Goal: Transaction & Acquisition: Book appointment/travel/reservation

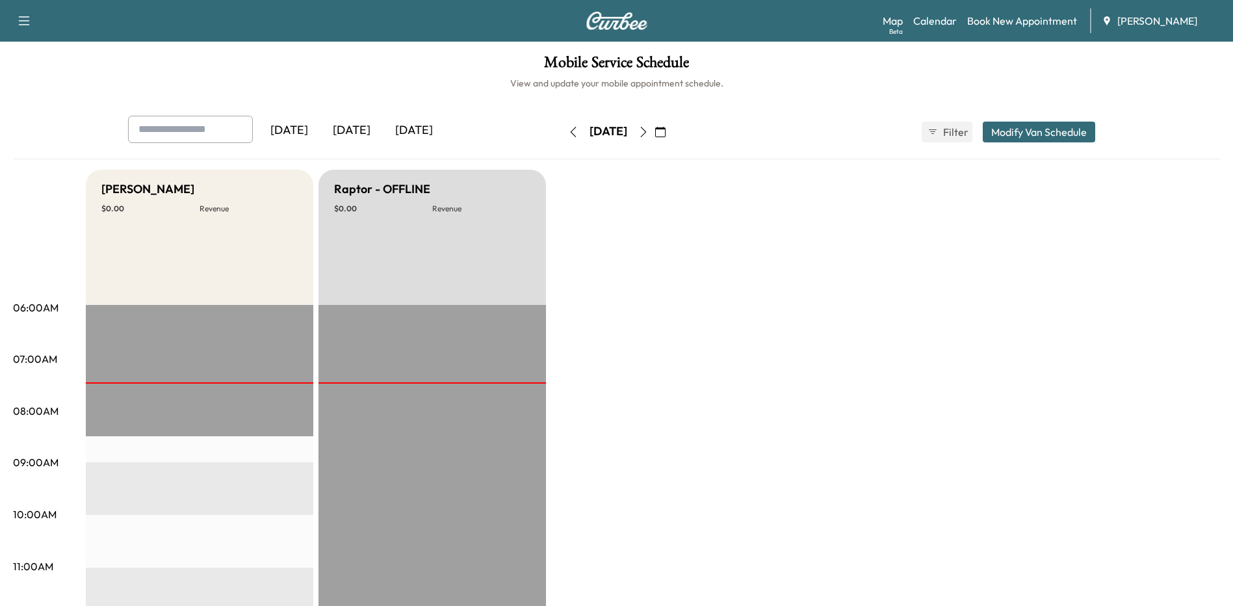
click at [1038, 25] on link "Book New Appointment" at bounding box center [1022, 21] width 110 height 16
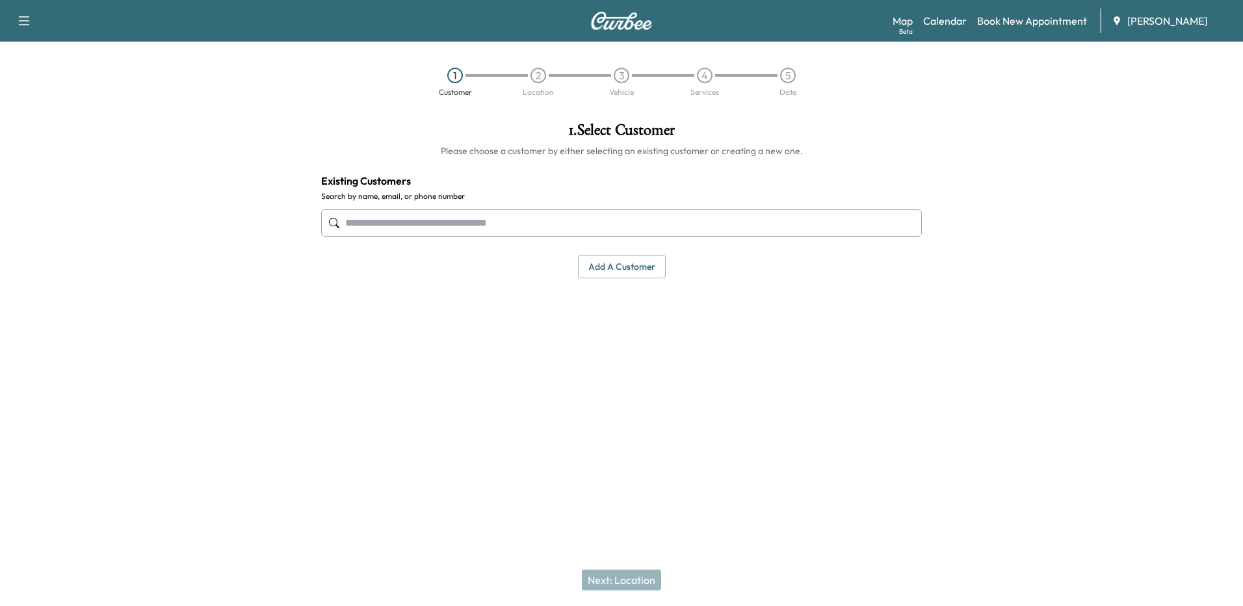
click at [521, 212] on input "text" at bounding box center [621, 222] width 601 height 27
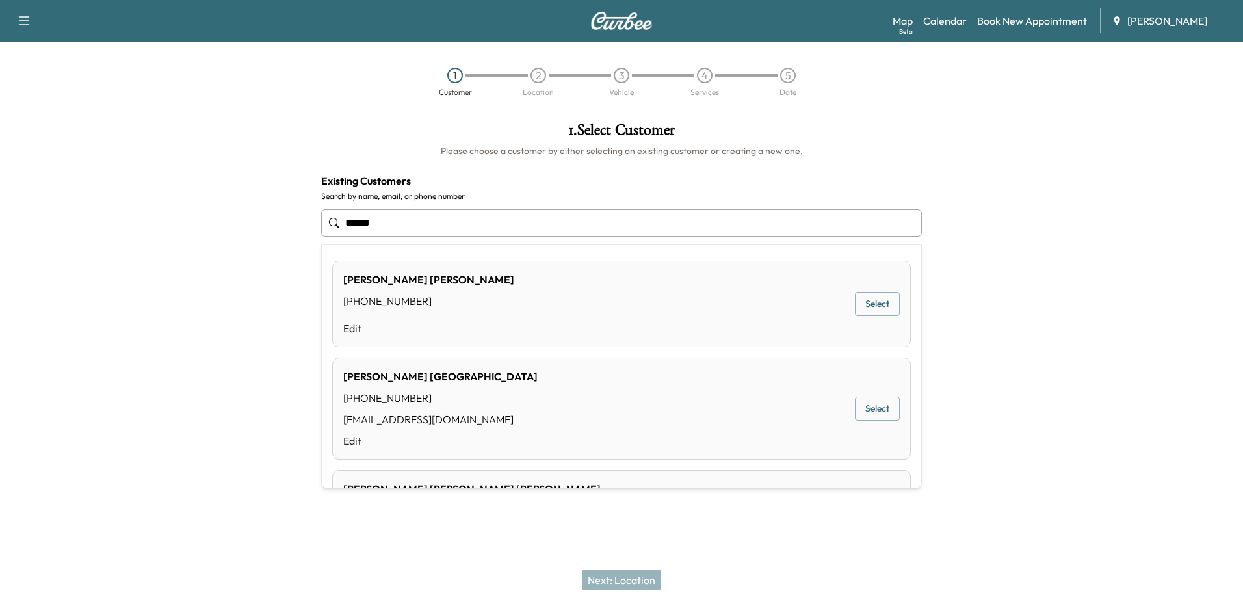
type input "******"
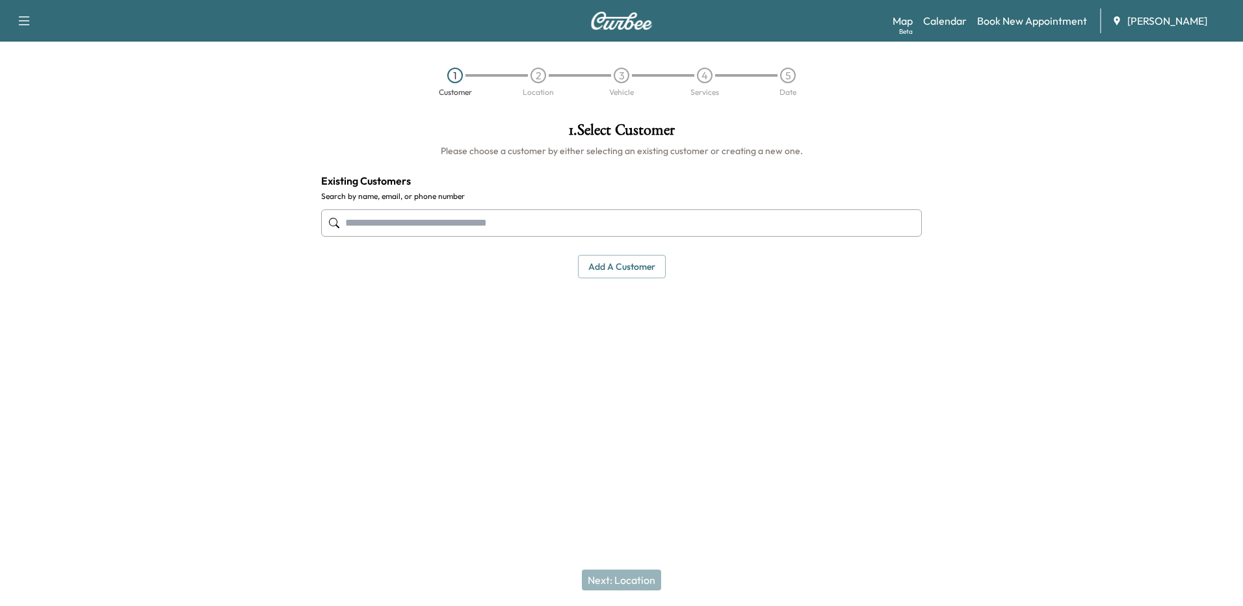
click at [453, 213] on div at bounding box center [621, 222] width 601 height 43
click at [451, 226] on input "text" at bounding box center [621, 222] width 601 height 27
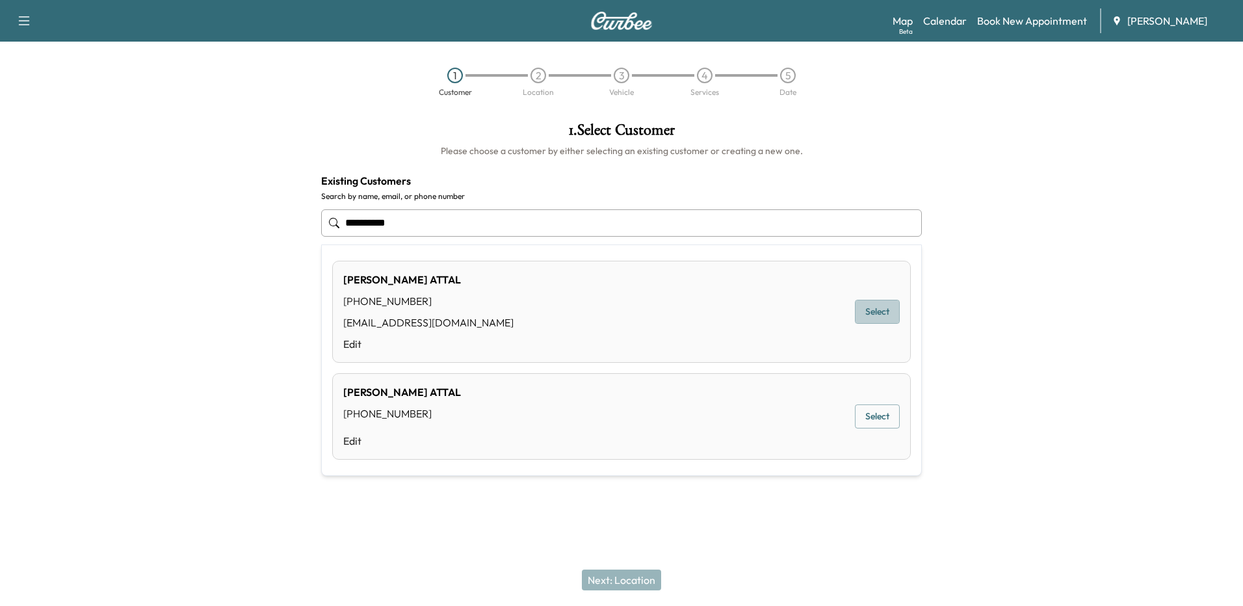
click at [889, 314] on button "Select" at bounding box center [877, 312] width 45 height 24
type input "**********"
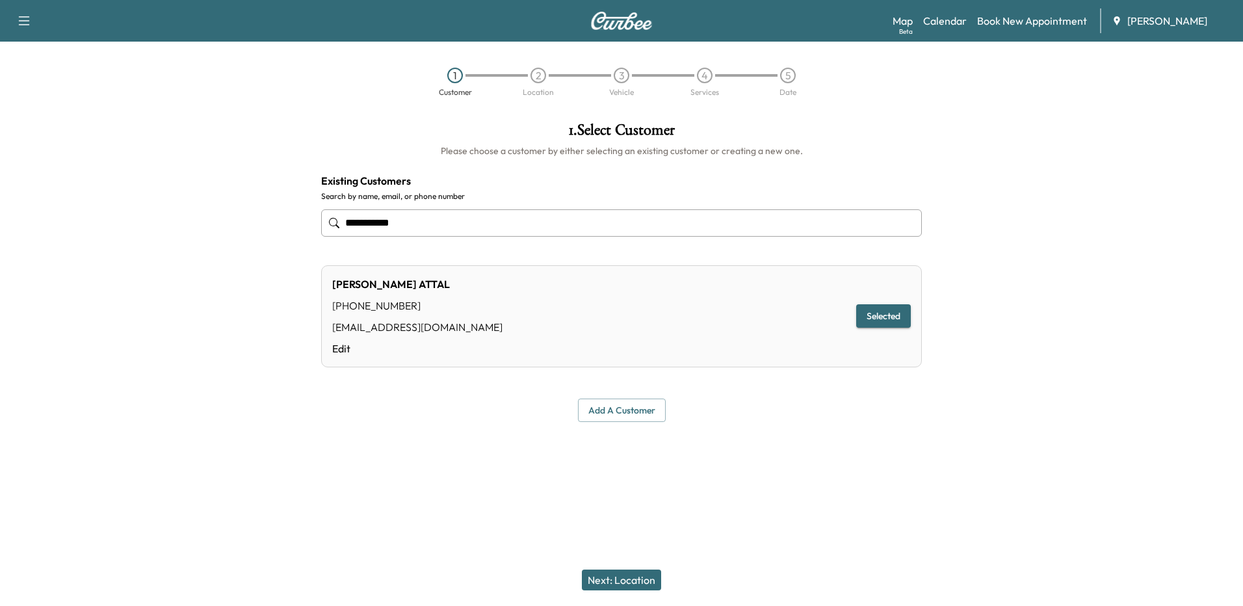
click at [610, 575] on button "Next: Location" at bounding box center [621, 579] width 79 height 21
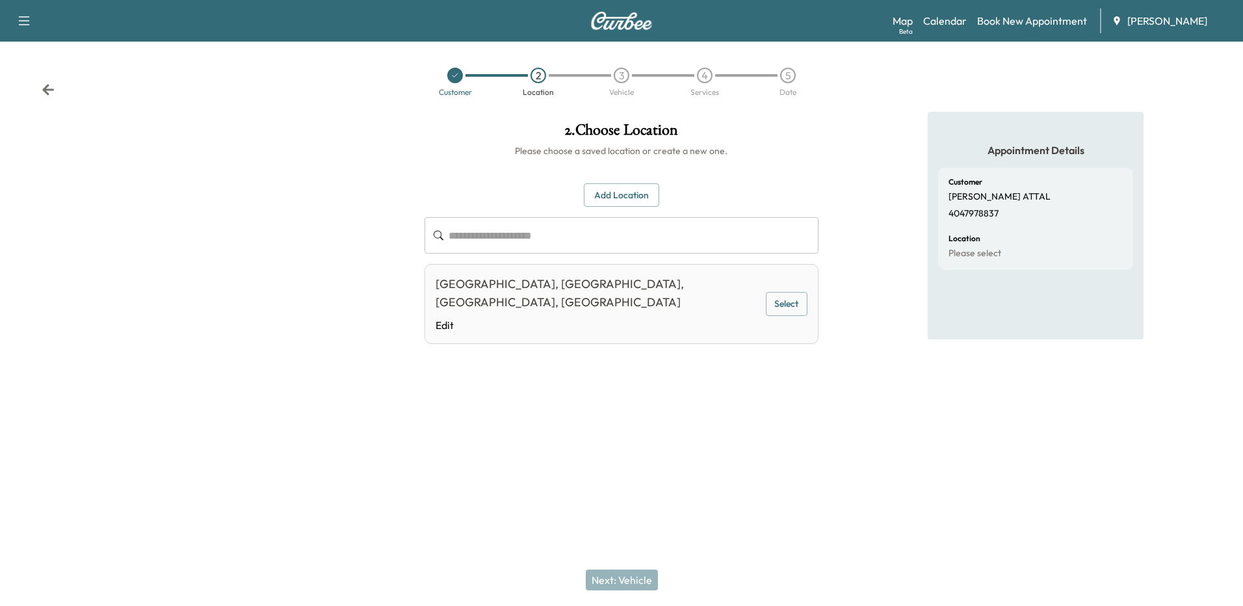
click at [617, 196] on button "Add Location" at bounding box center [621, 195] width 75 height 24
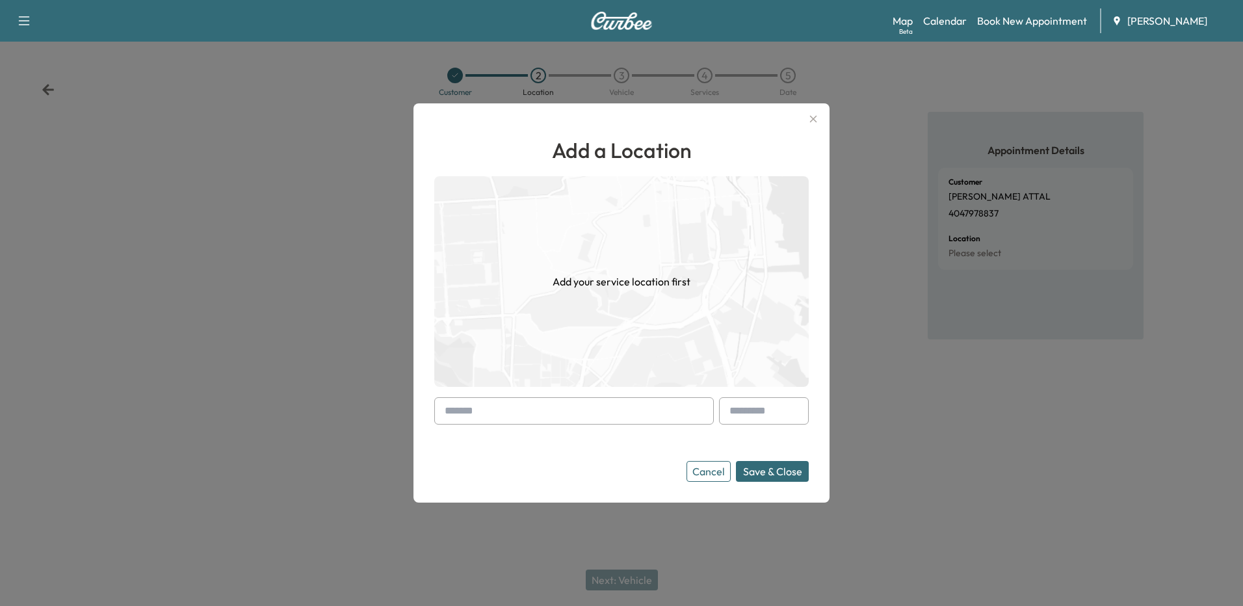
click at [512, 406] on input "text" at bounding box center [573, 410] width 279 height 27
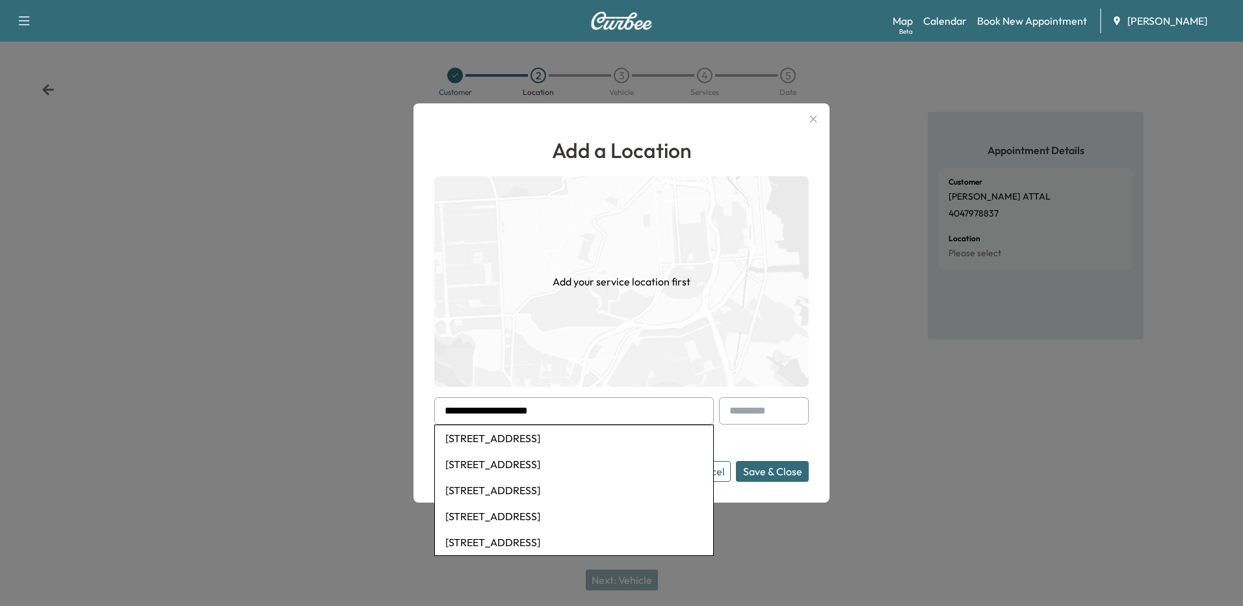
drag, startPoint x: 530, startPoint y: 440, endPoint x: 537, endPoint y: 438, distance: 6.8
click at [530, 440] on li "[STREET_ADDRESS]" at bounding box center [574, 438] width 278 height 26
type input "**********"
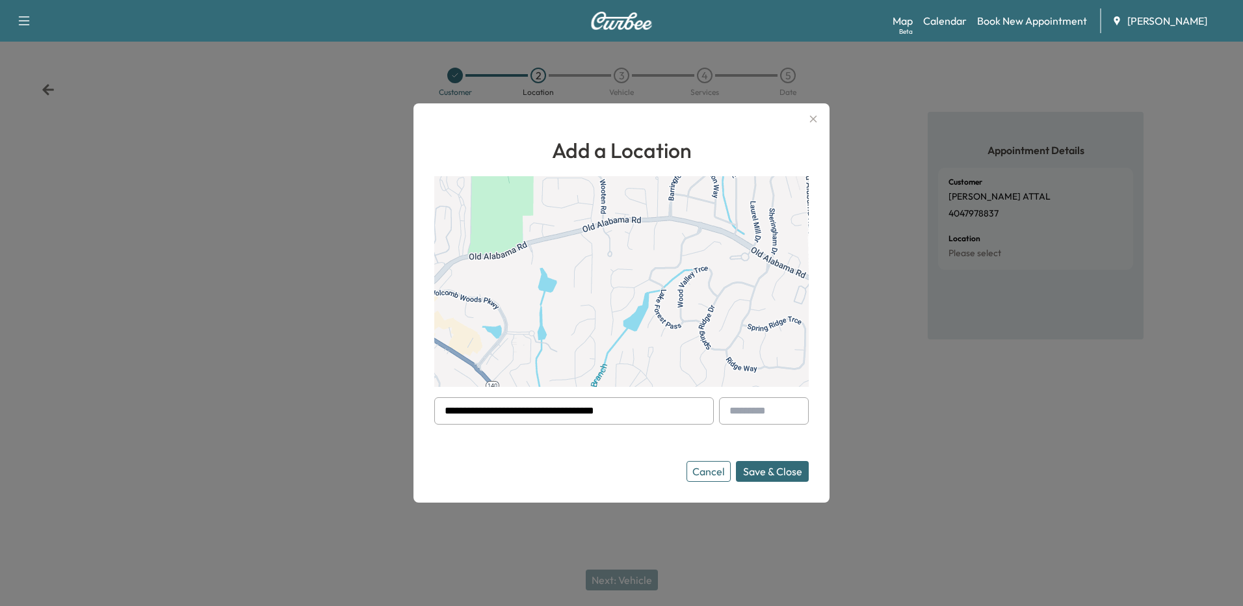
click at [778, 471] on button "Save & Close" at bounding box center [772, 471] width 73 height 21
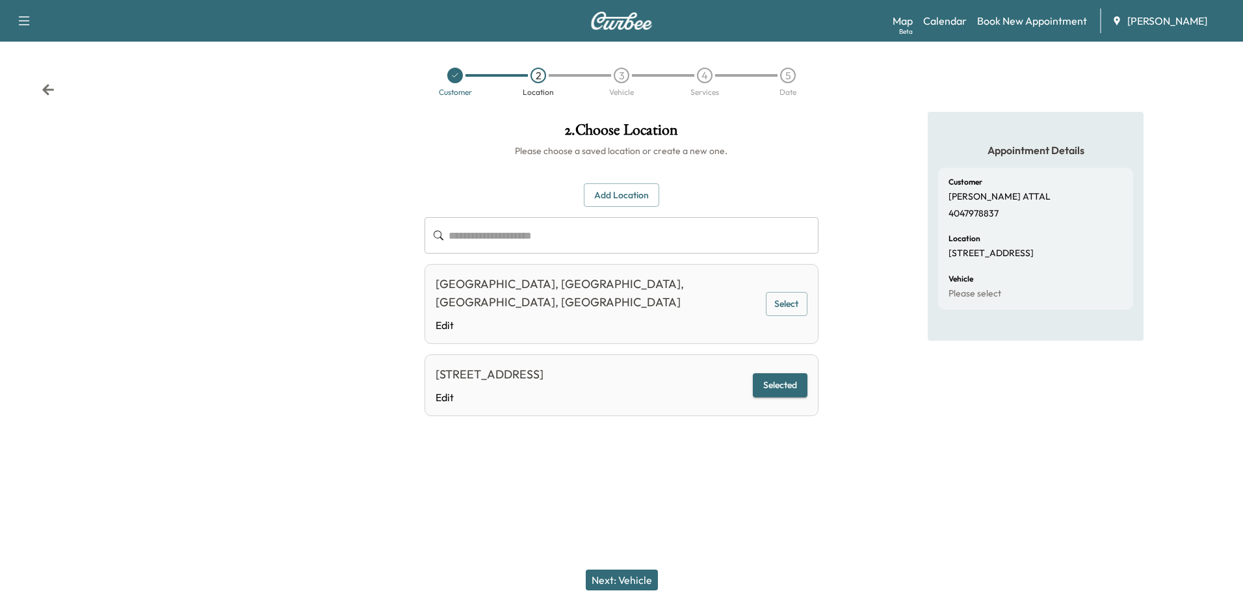
click at [634, 577] on button "Next: Vehicle" at bounding box center [622, 579] width 72 height 21
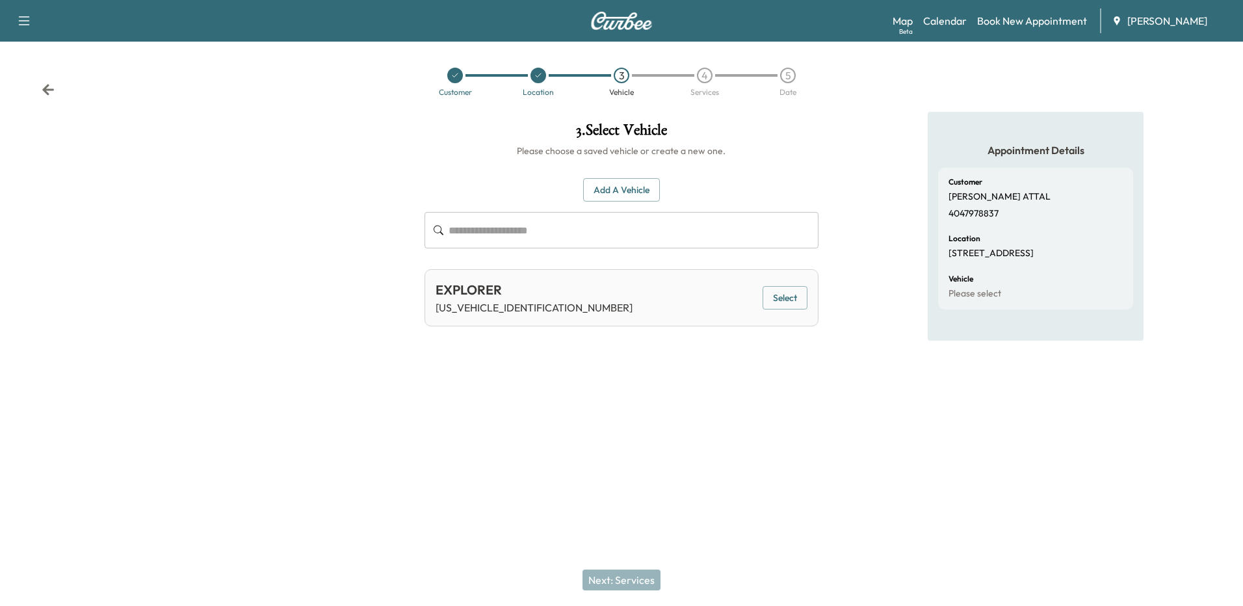
click at [632, 190] on button "Add a Vehicle" at bounding box center [621, 190] width 77 height 24
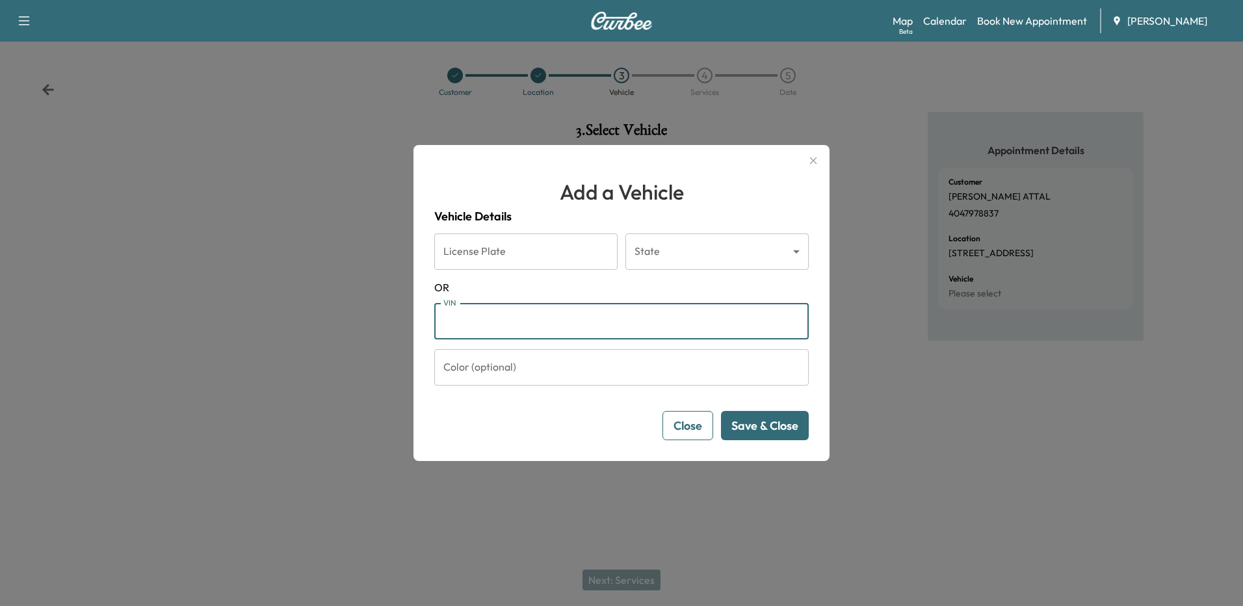
click at [526, 324] on input "VIN" at bounding box center [621, 321] width 374 height 36
paste input "**********"
type input "**********"
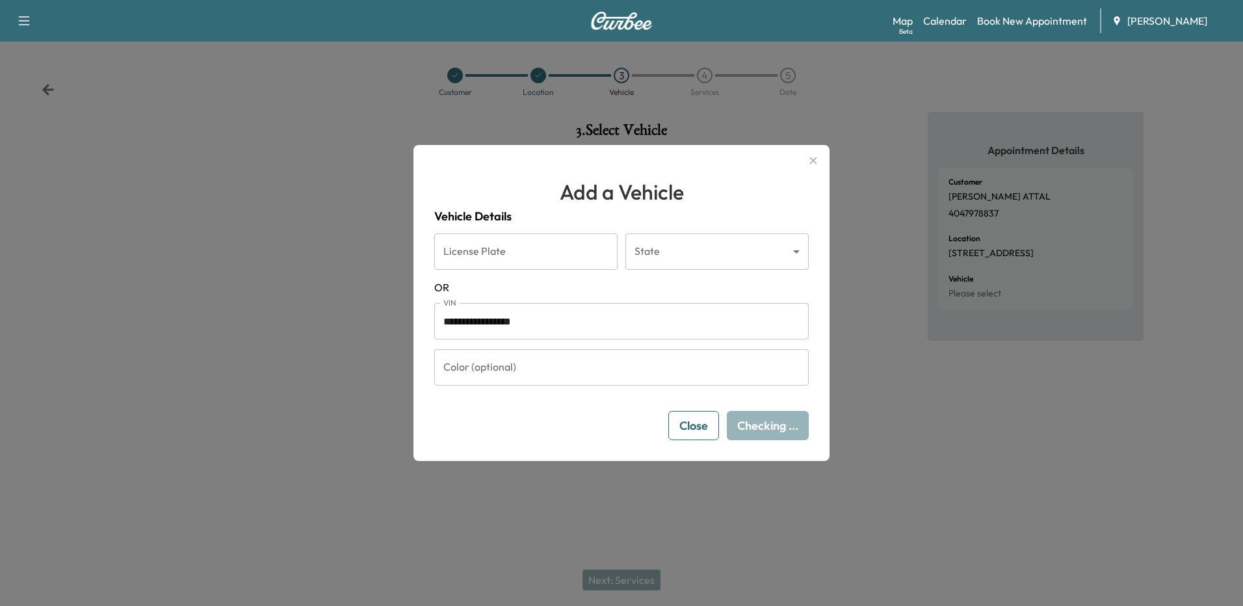
click at [514, 419] on div "Close Checking ..." at bounding box center [621, 425] width 374 height 29
click at [775, 425] on button "Save & Close" at bounding box center [765, 425] width 88 height 29
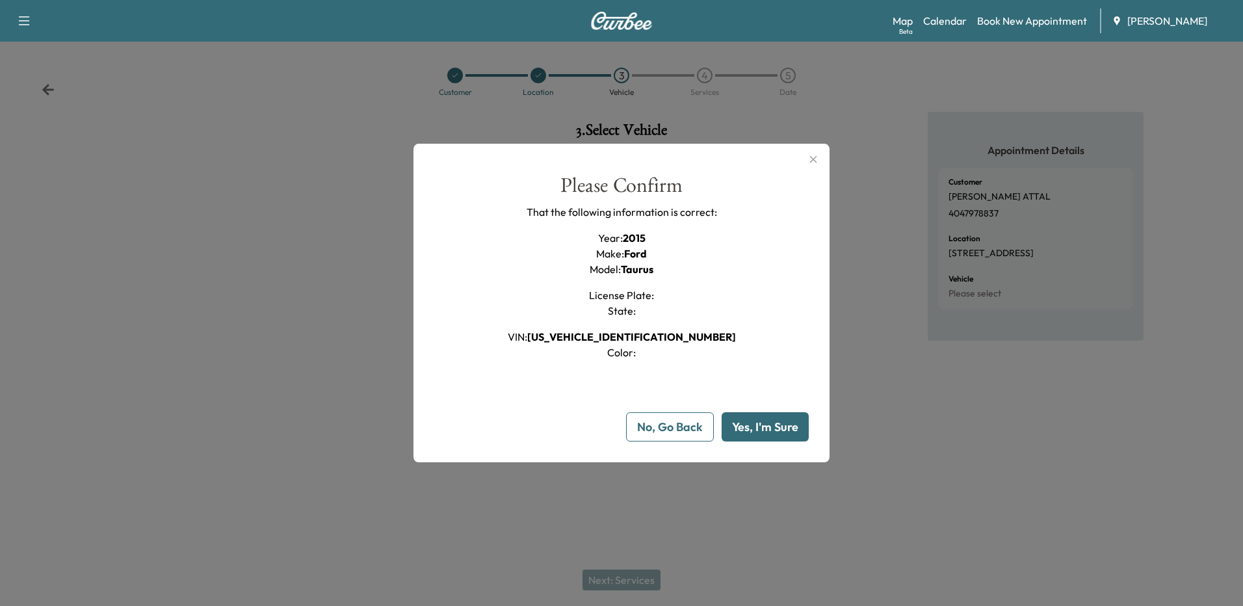
click at [758, 432] on button "Yes, I'm Sure" at bounding box center [764, 426] width 87 height 29
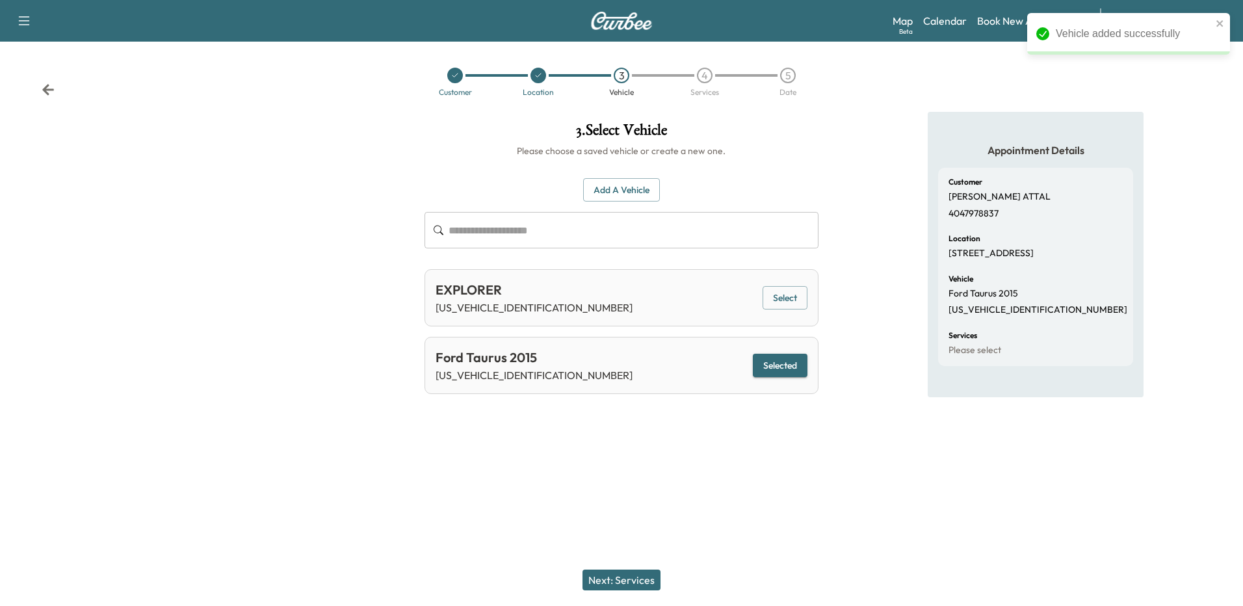
click at [634, 573] on button "Next: Services" at bounding box center [621, 579] width 78 height 21
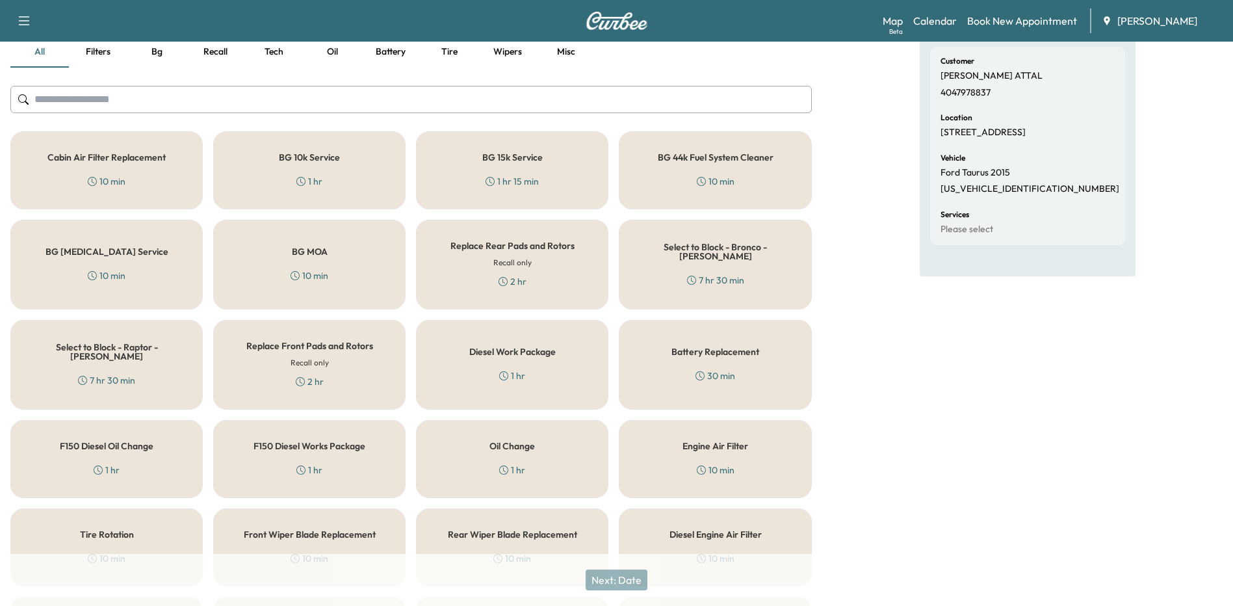
scroll to position [103, 0]
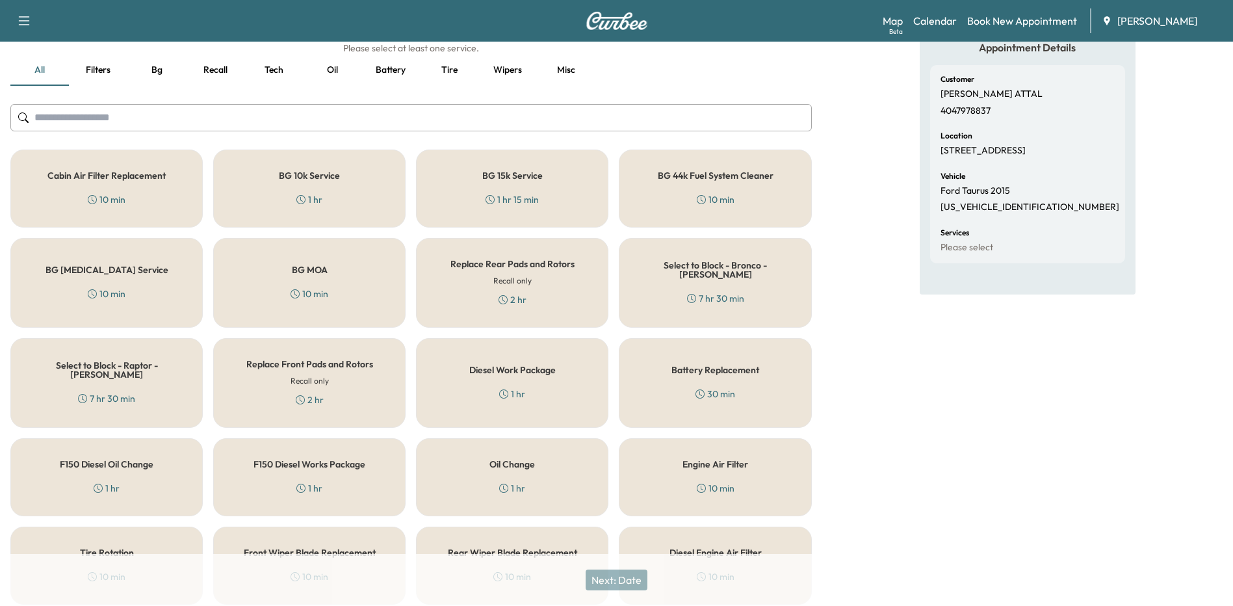
click at [747, 374] on h5 "Battery Replacement" at bounding box center [715, 369] width 88 height 9
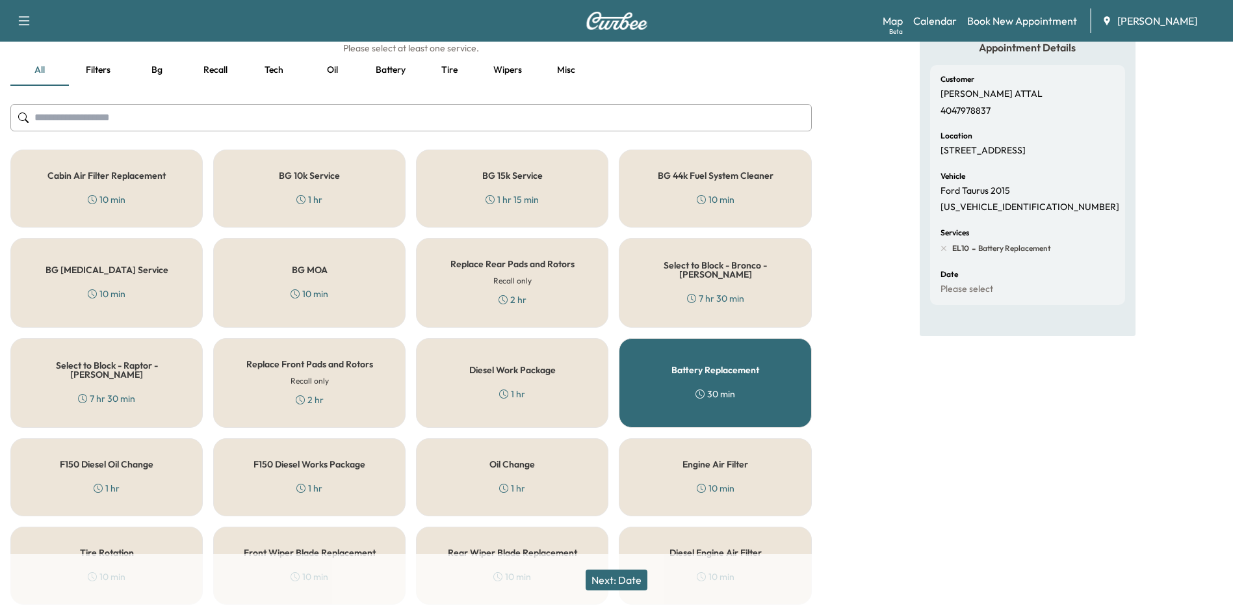
click at [635, 577] on button "Next: Date" at bounding box center [617, 579] width 62 height 21
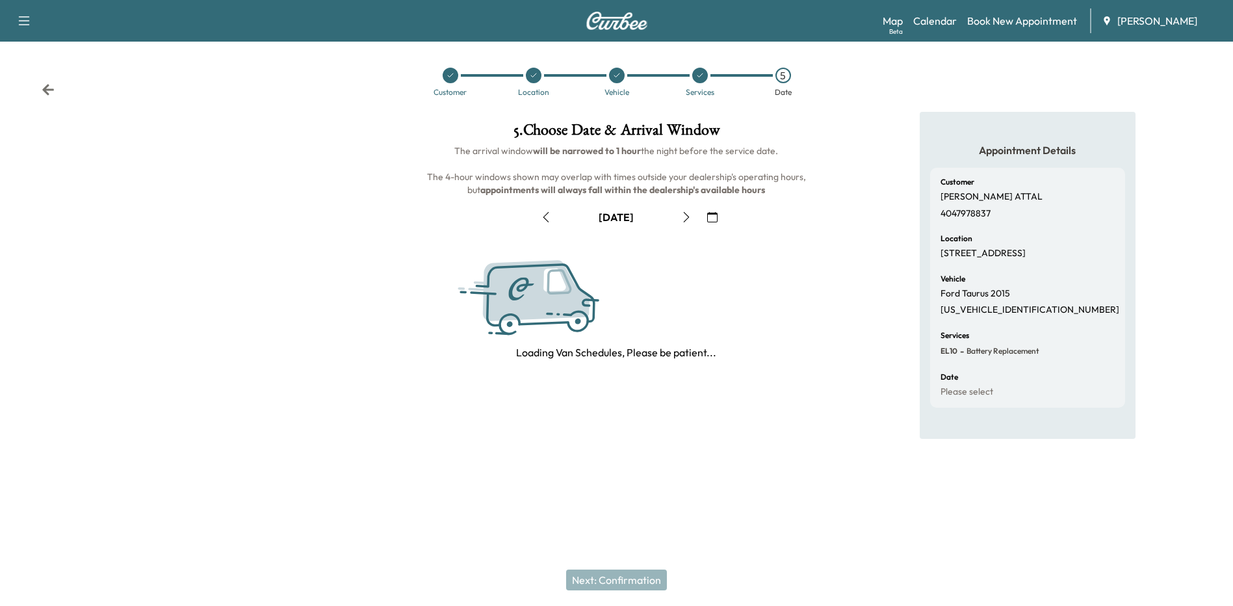
scroll to position [0, 0]
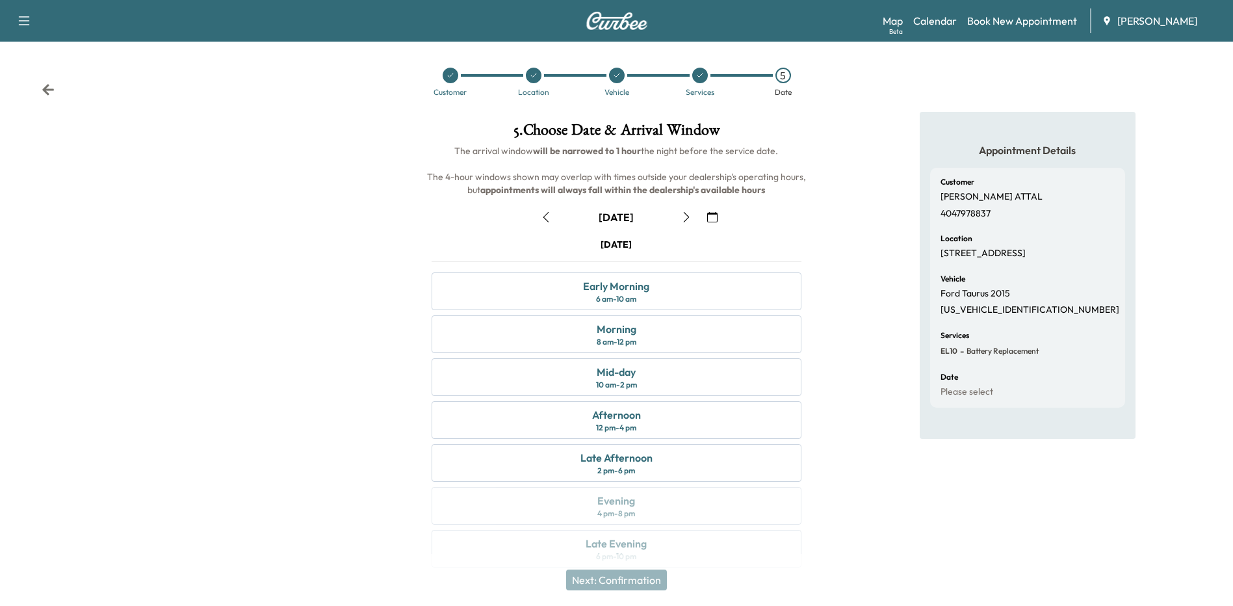
click at [543, 214] on icon "button" at bounding box center [546, 217] width 10 height 10
click at [672, 380] on div "Mid-day 10 am - 2 pm" at bounding box center [616, 377] width 369 height 38
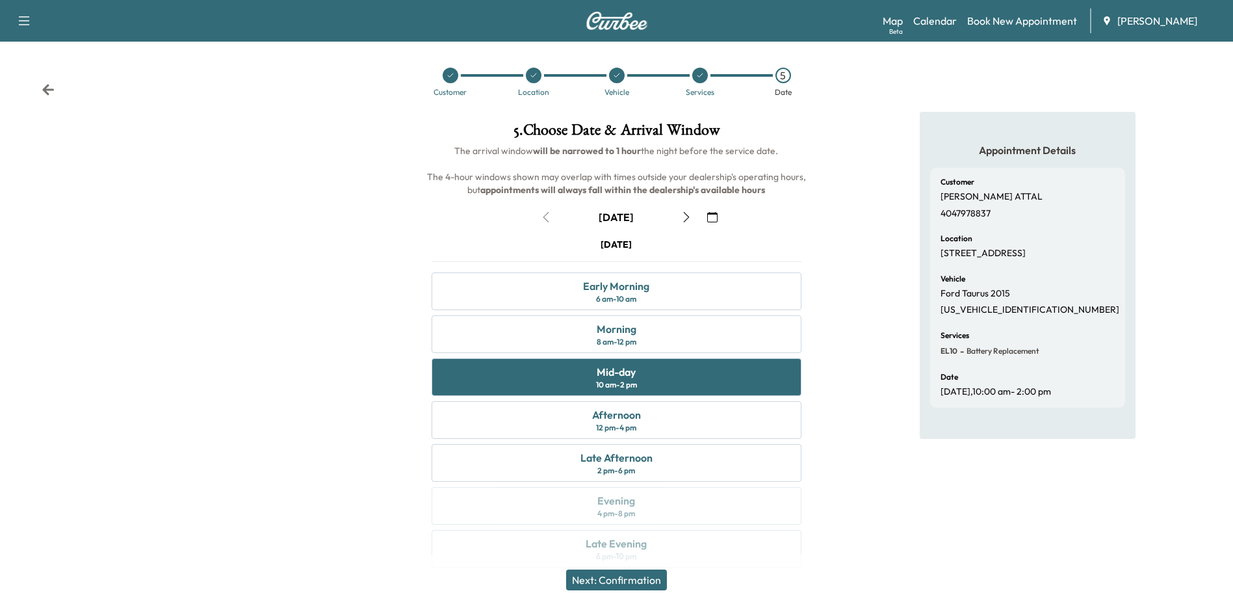
click at [640, 582] on button "Next: Confirmation" at bounding box center [616, 579] width 101 height 21
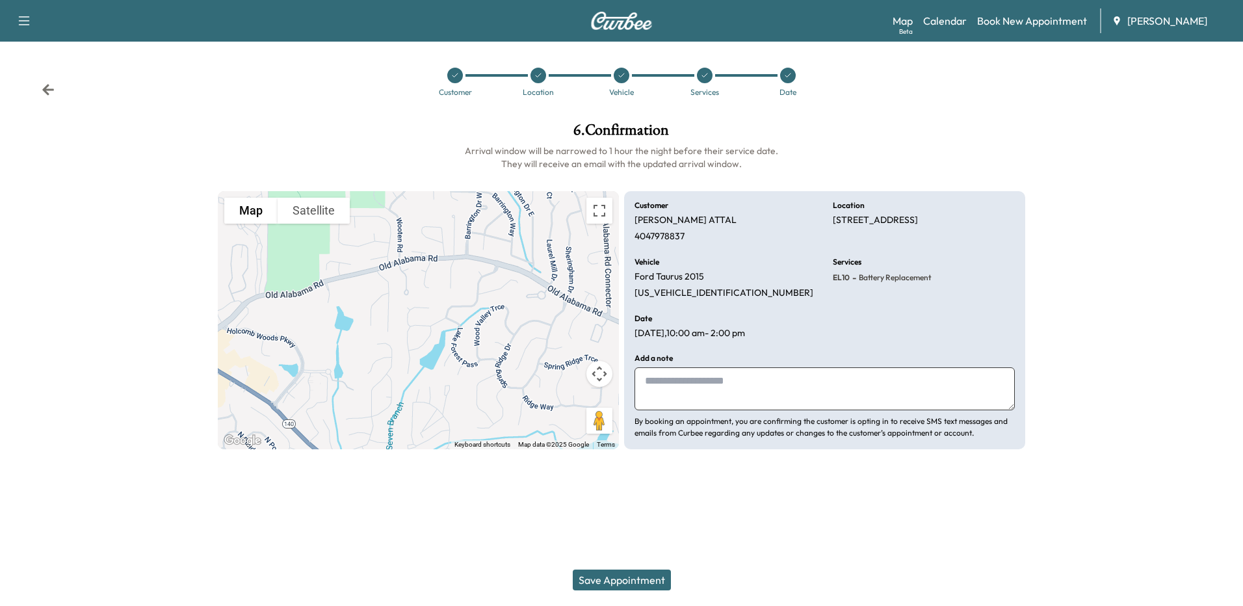
click at [643, 580] on button "Save Appointment" at bounding box center [622, 579] width 98 height 21
